Goal: Task Accomplishment & Management: Use online tool/utility

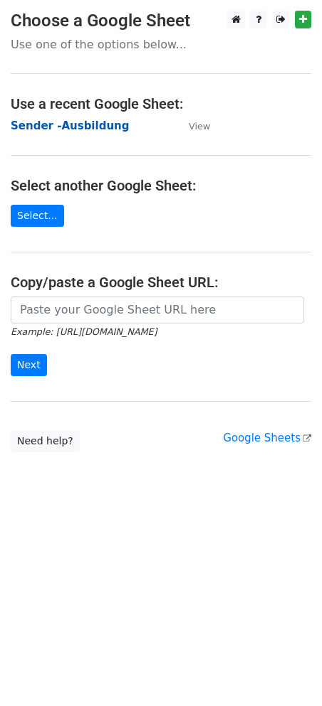
click at [60, 125] on strong "Sender -Ausbildung" at bounding box center [70, 125] width 118 height 13
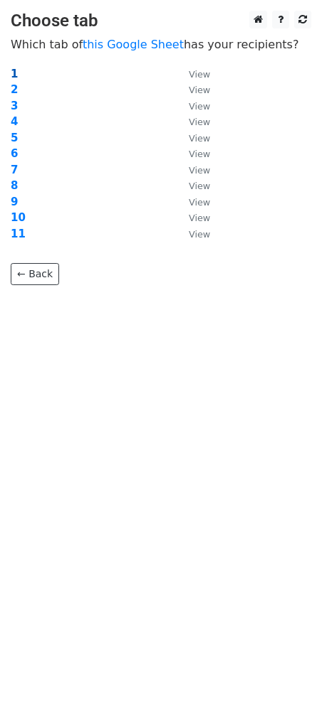
click at [11, 71] on strong "1" at bounding box center [14, 74] width 7 height 13
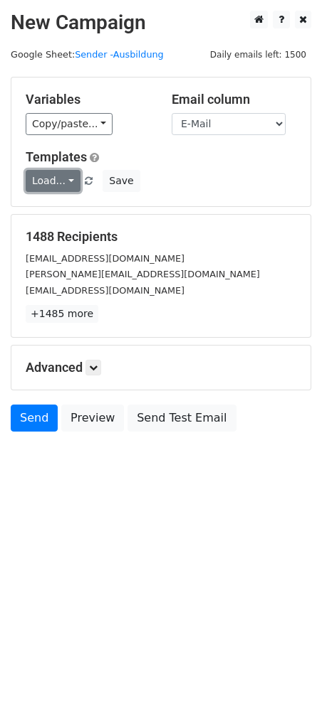
click at [65, 174] on link "Load..." at bounding box center [53, 181] width 55 height 22
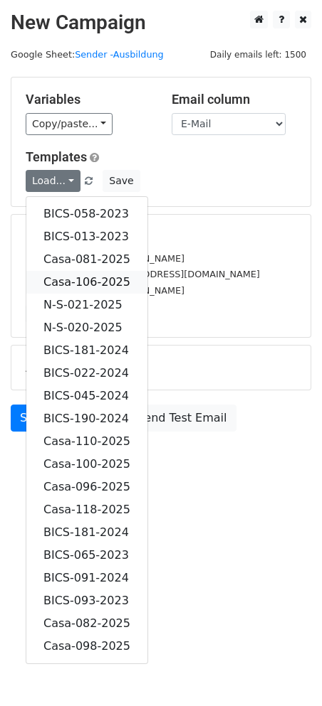
click at [92, 277] on link "Casa-106-2025" at bounding box center [86, 282] width 121 height 23
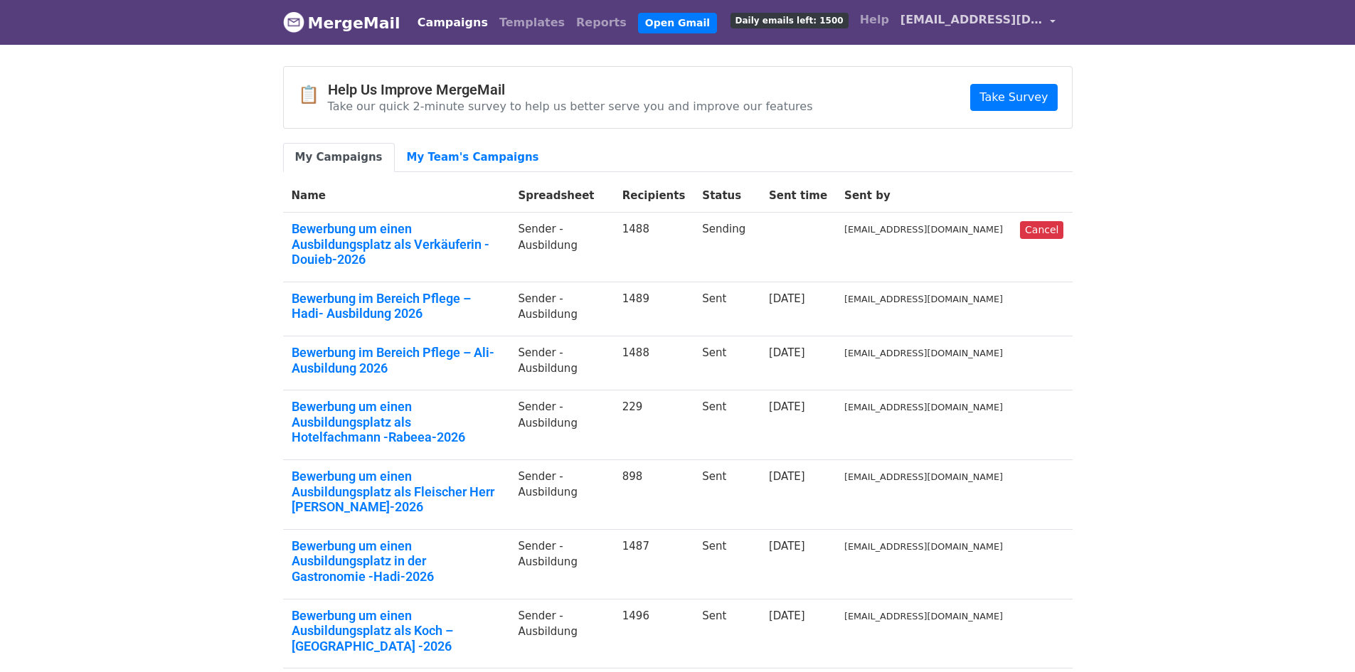
click at [1043, 26] on link "career1@vitastuttgart.com" at bounding box center [978, 22] width 166 height 33
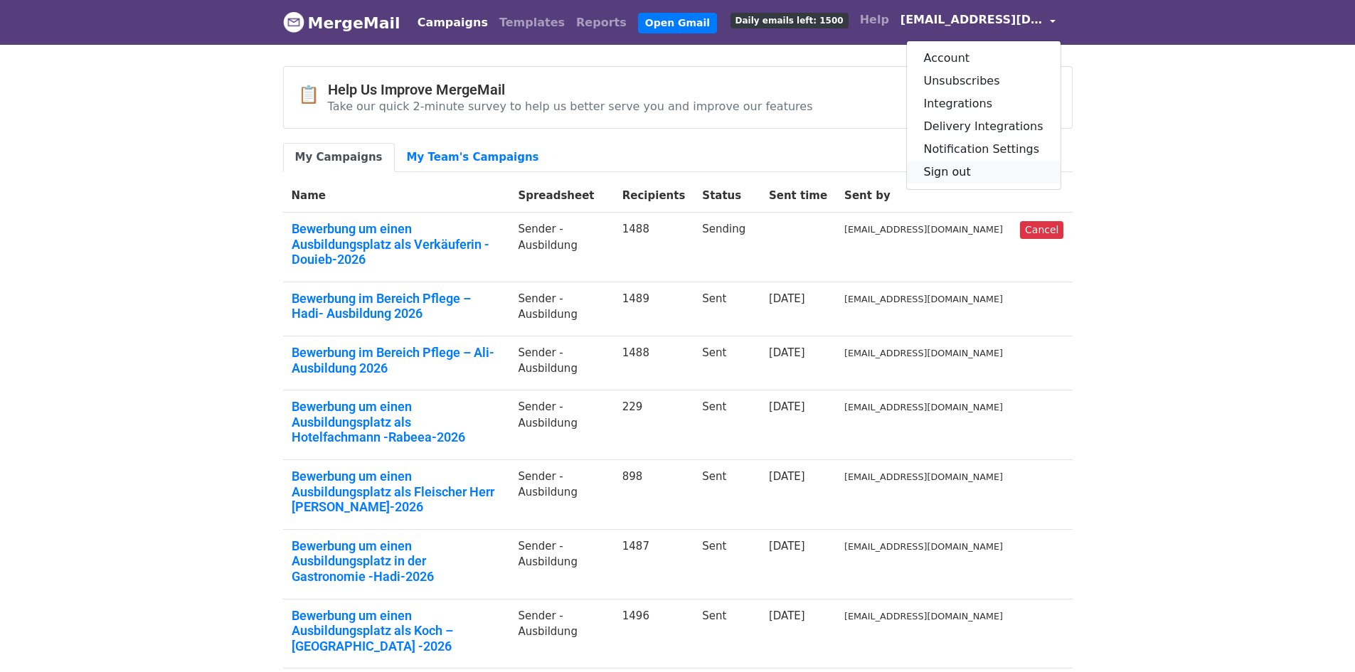
click at [975, 174] on link "Sign out" at bounding box center [984, 172] width 154 height 23
